Goal: Information Seeking & Learning: Learn about a topic

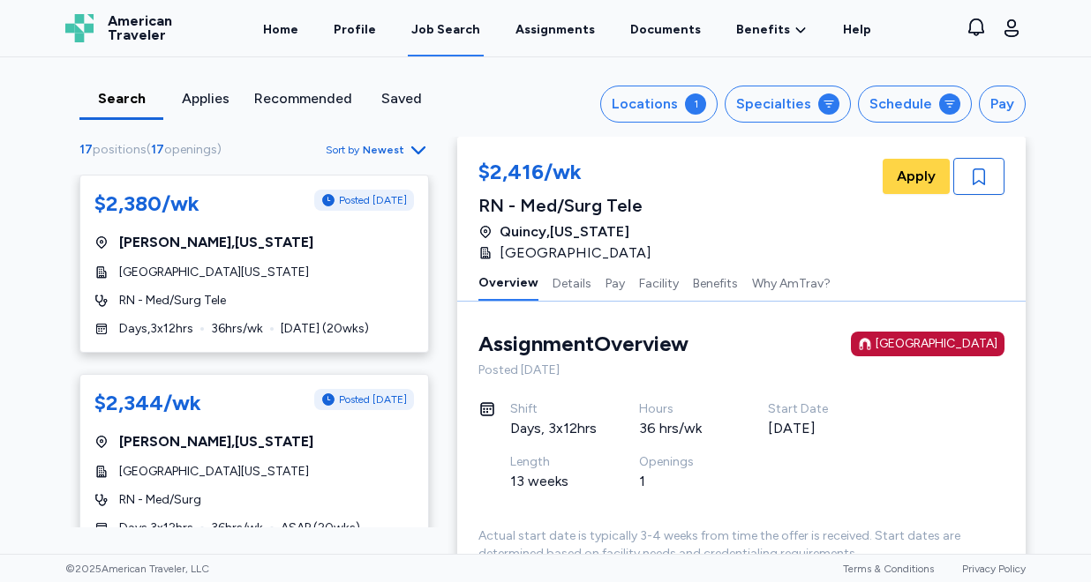
click at [390, 152] on span "Newest" at bounding box center [383, 150] width 41 height 14
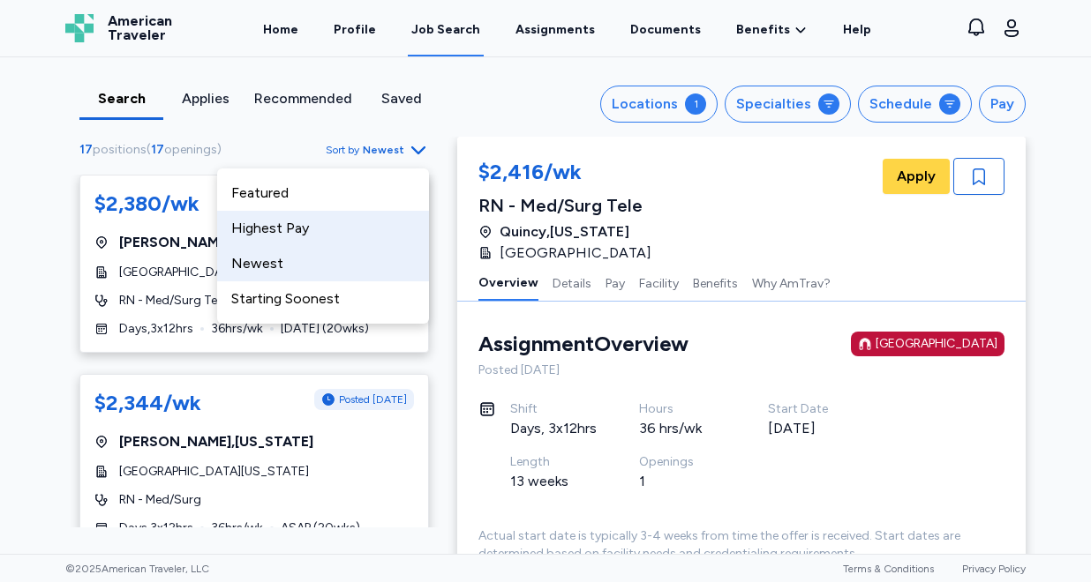
click at [346, 224] on div "Highest Pay" at bounding box center [323, 228] width 212 height 35
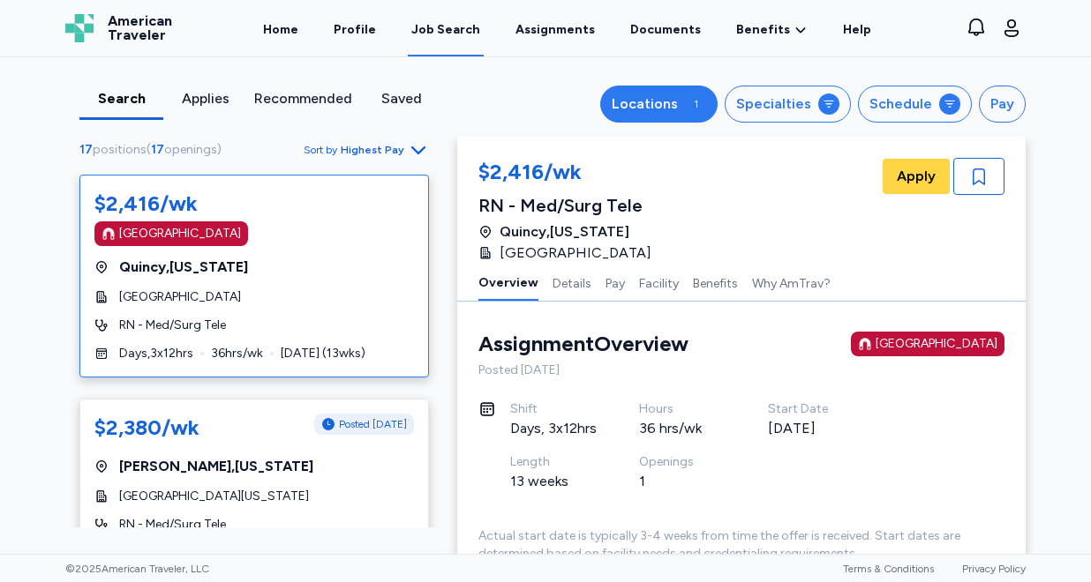
click at [706, 100] on div "1" at bounding box center [695, 104] width 21 height 21
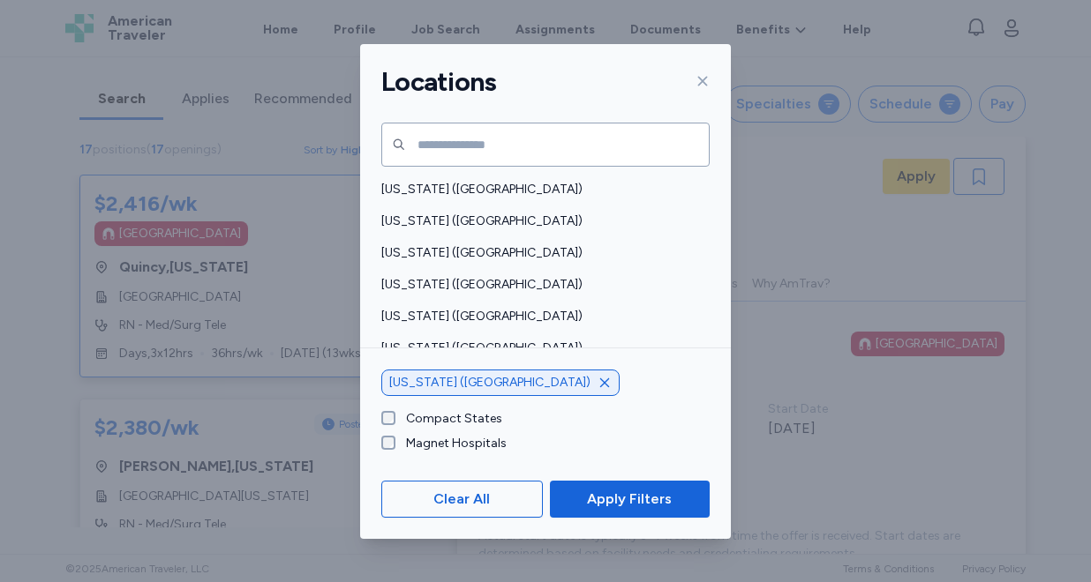
click at [597, 384] on icon "button" at bounding box center [604, 383] width 14 height 14
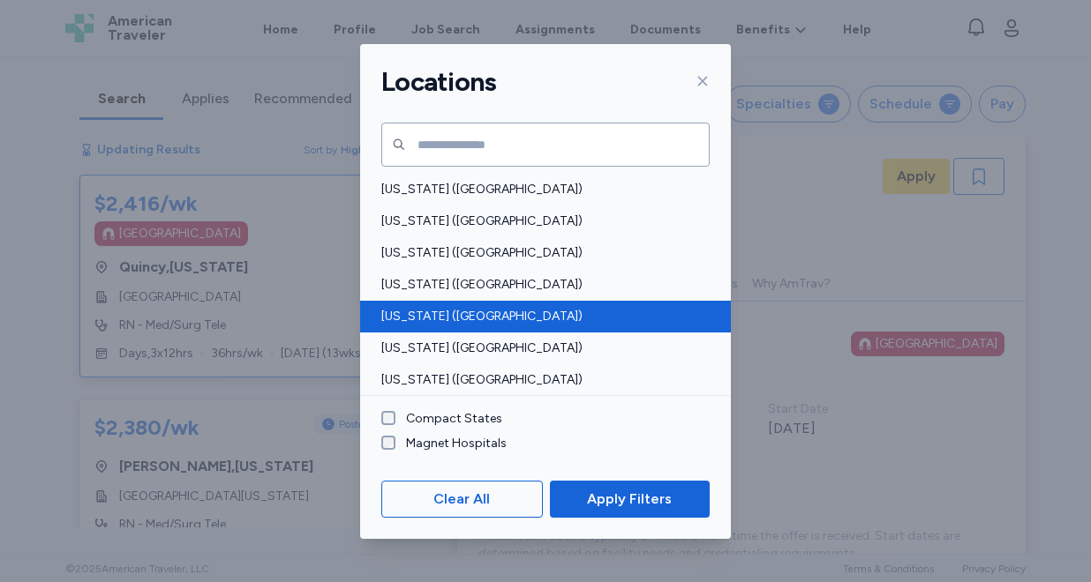
click at [445, 309] on span "[US_STATE] ([GEOGRAPHIC_DATA])" at bounding box center [540, 317] width 318 height 18
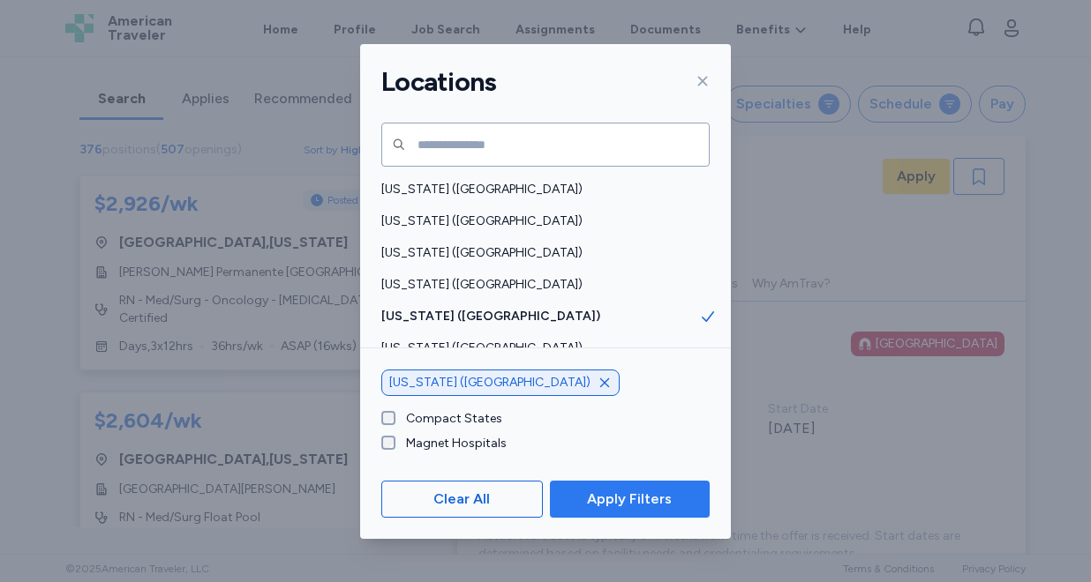
click at [624, 489] on span "Apply Filters" at bounding box center [629, 499] width 85 height 21
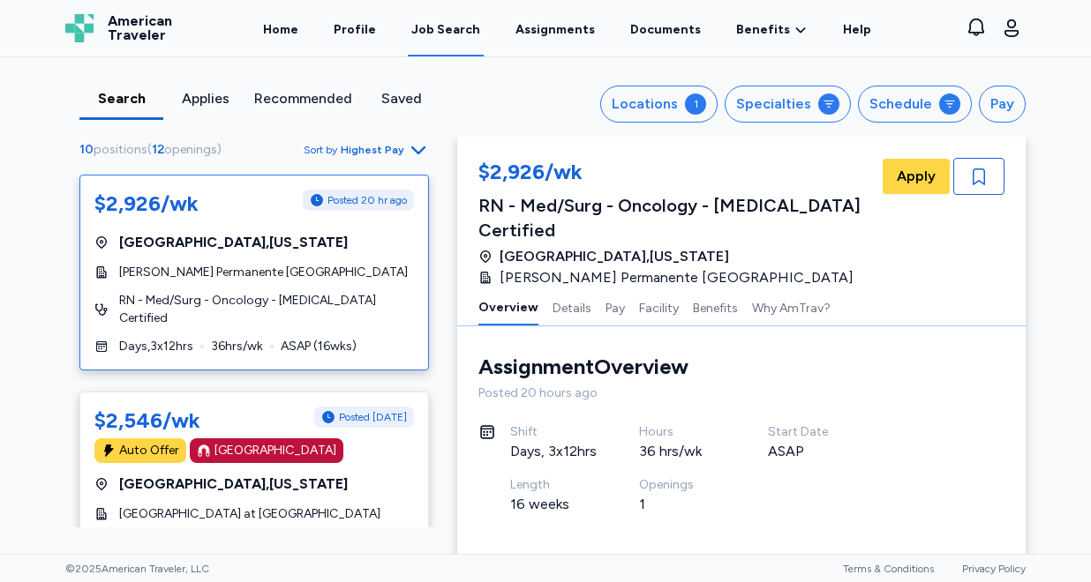
click at [382, 153] on span "Highest Pay" at bounding box center [373, 150] width 64 height 14
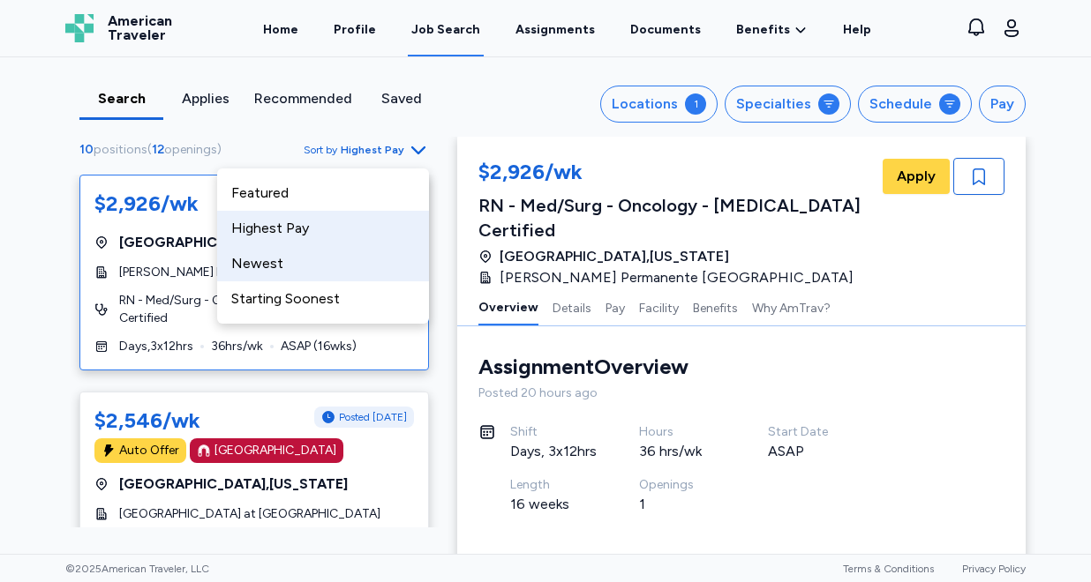
click at [349, 259] on div "Newest" at bounding box center [323, 263] width 212 height 35
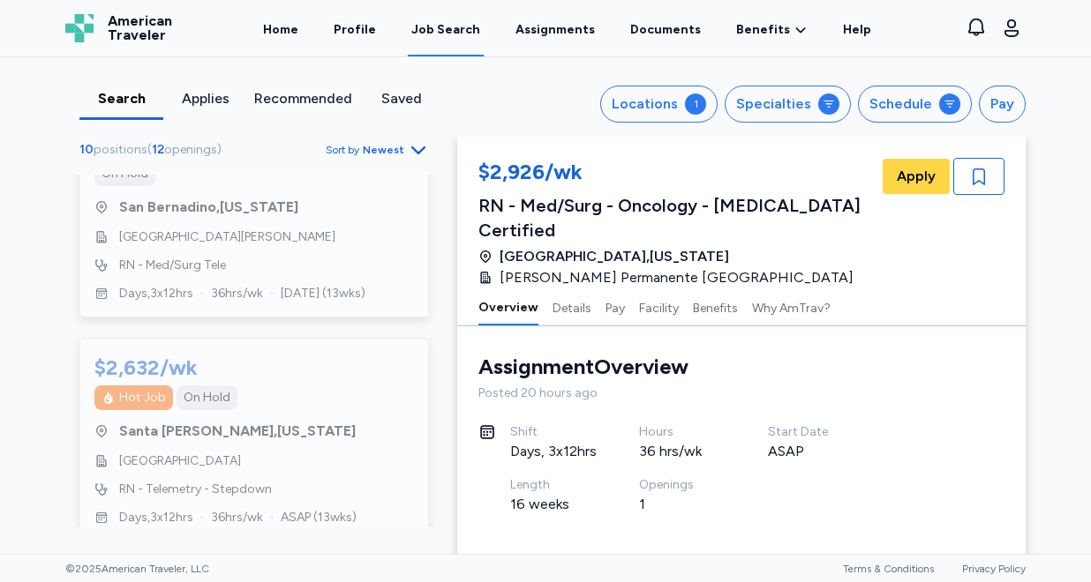
scroll to position [155, 0]
